Goal: Navigation & Orientation: Find specific page/section

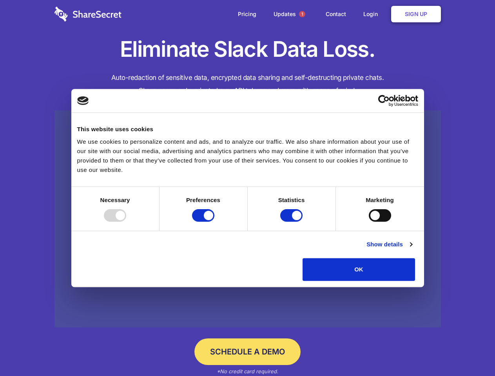
click at [126, 222] on div at bounding box center [115, 215] width 22 height 13
click at [215, 222] on input "Preferences" at bounding box center [203, 215] width 22 height 13
checkbox input "false"
click at [293, 222] on input "Statistics" at bounding box center [291, 215] width 22 height 13
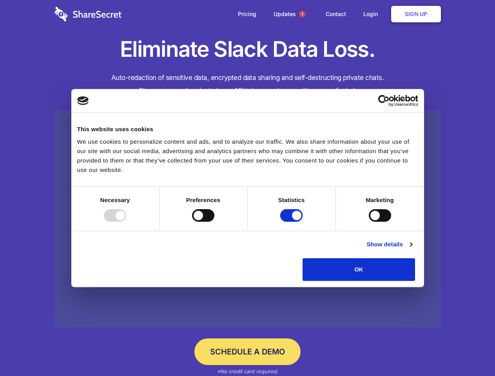
checkbox input "false"
click at [369, 222] on input "Marketing" at bounding box center [380, 215] width 22 height 13
checkbox input "true"
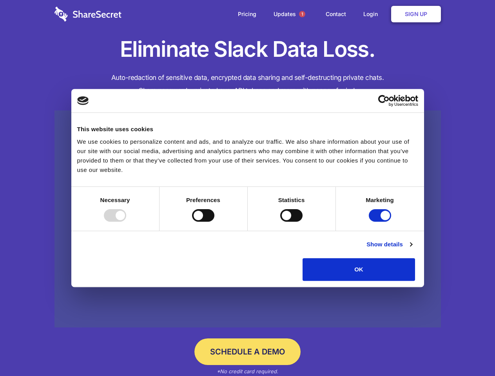
click at [412, 249] on link "Show details" at bounding box center [389, 244] width 45 height 9
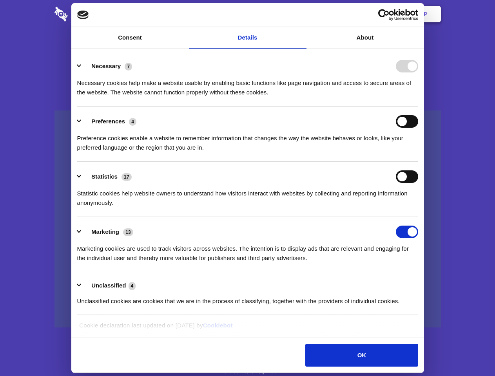
click at [418, 97] on div "Necessary cookies help make a website usable by enabling basic functions like p…" at bounding box center [247, 85] width 341 height 25
click at [302, 14] on span "1" at bounding box center [302, 14] width 6 height 6
